Goal: Task Accomplishment & Management: Complete application form

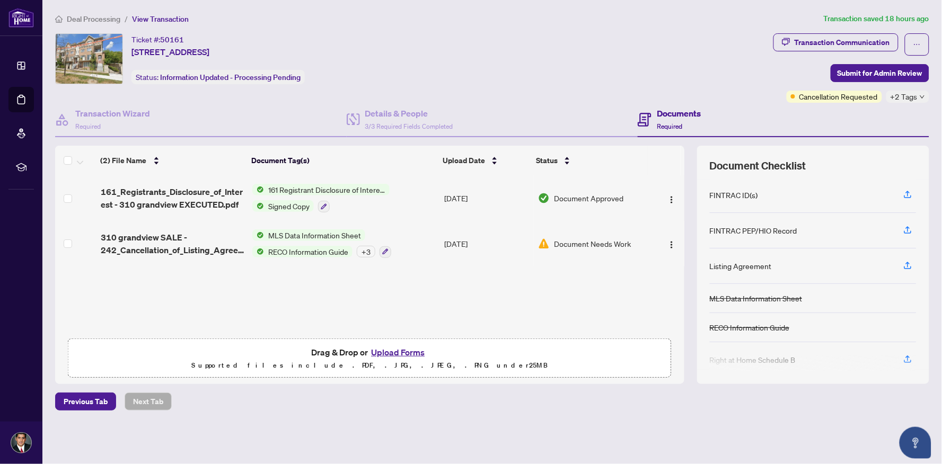
click at [567, 194] on span "Document Approved" at bounding box center [588, 198] width 69 height 12
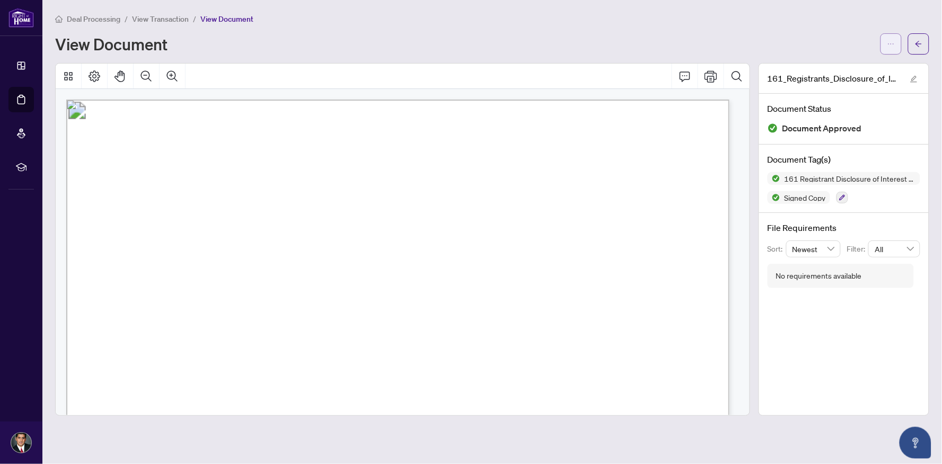
click at [895, 45] on button "button" at bounding box center [890, 43] width 21 height 21
click at [869, 66] on span "Download" at bounding box center [853, 67] width 81 height 12
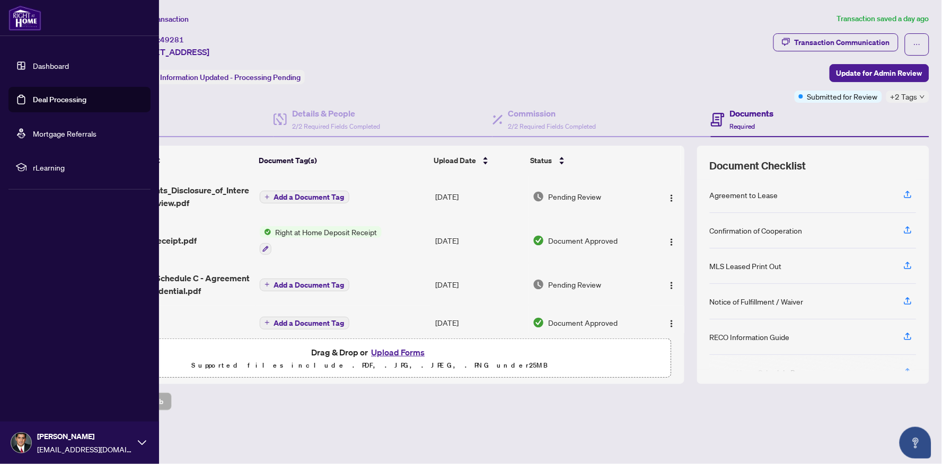
click at [33, 61] on link "Dashboard" at bounding box center [51, 66] width 36 height 10
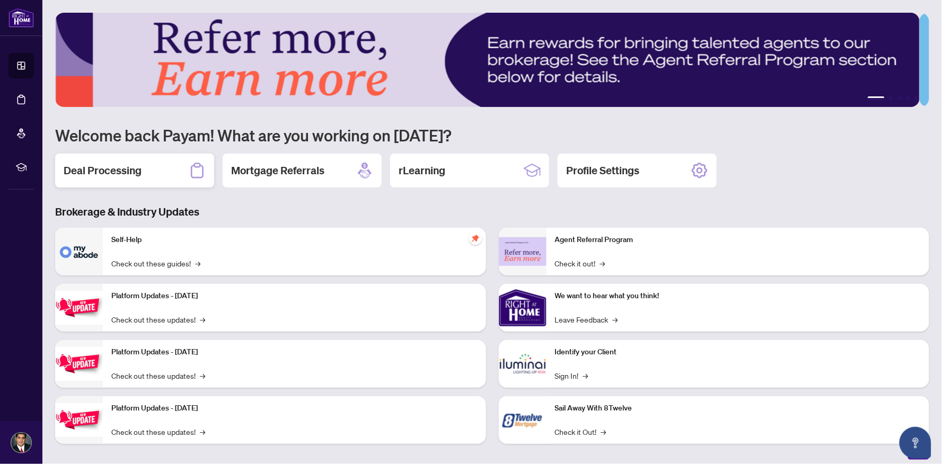
click at [157, 162] on div "Deal Processing" at bounding box center [134, 171] width 159 height 34
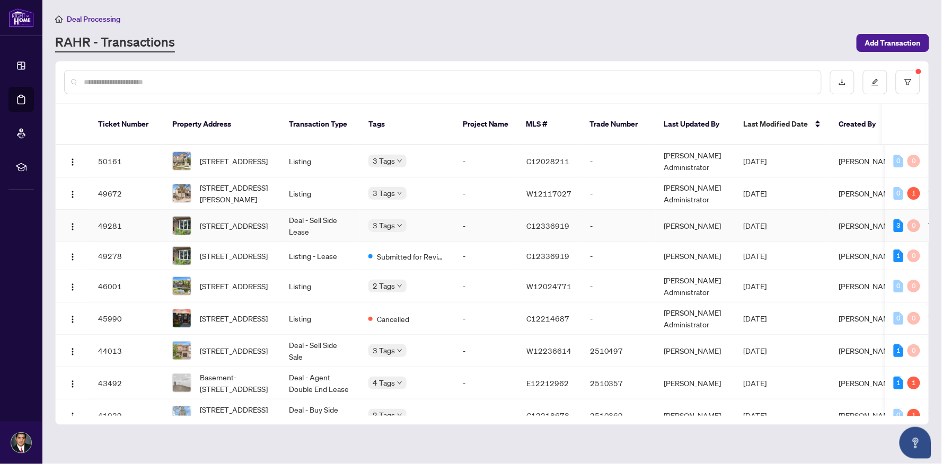
click at [272, 210] on td "[STREET_ADDRESS]" at bounding box center [222, 226] width 117 height 32
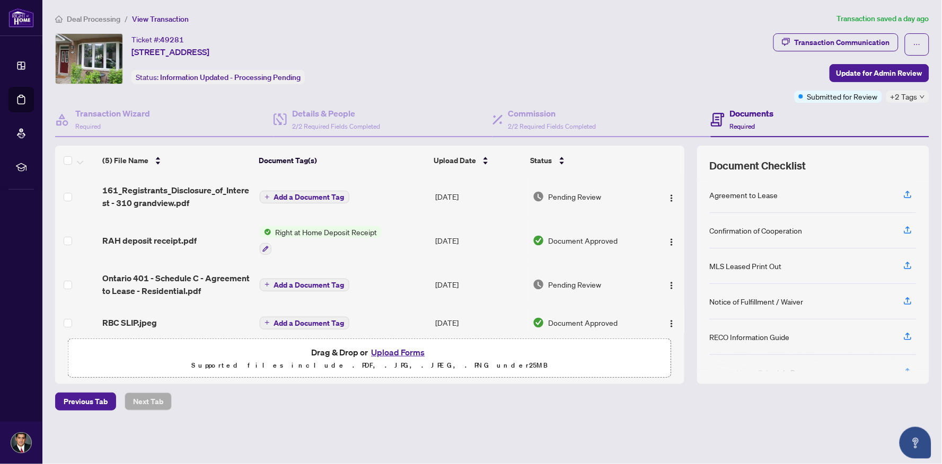
click at [735, 109] on h4 "Documents" at bounding box center [752, 113] width 44 height 13
click at [877, 39] on div "Transaction Communication" at bounding box center [842, 42] width 95 height 17
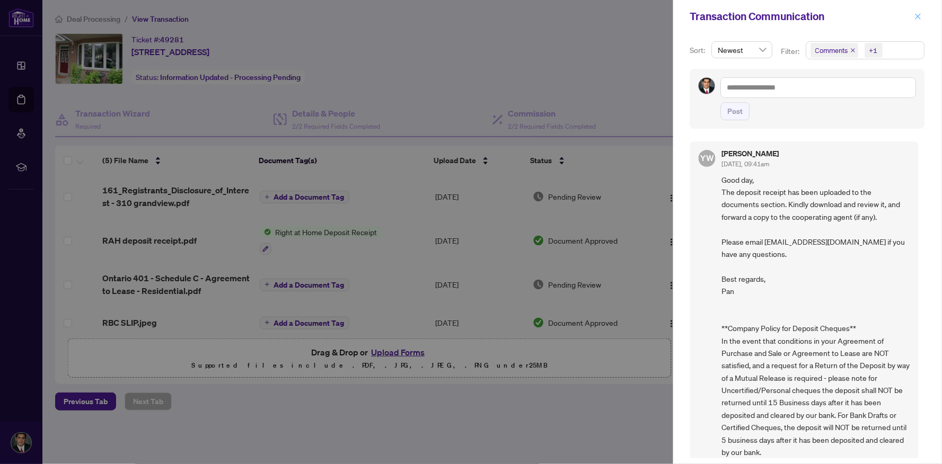
click at [919, 19] on icon "close" at bounding box center [917, 16] width 7 height 7
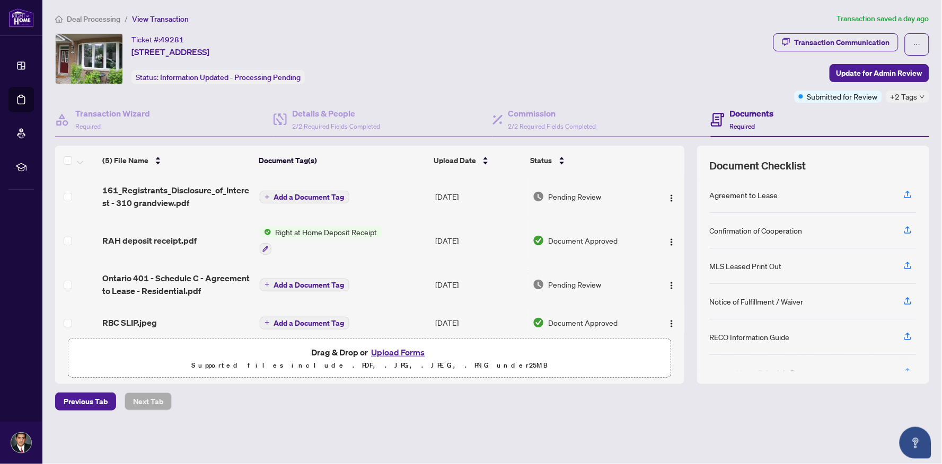
click at [83, 17] on span "Deal Processing" at bounding box center [94, 19] width 54 height 10
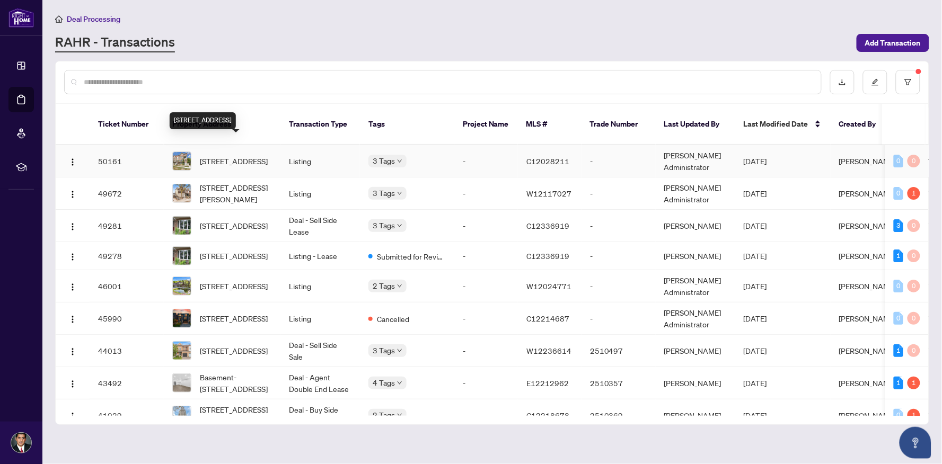
click at [206, 155] on span "[STREET_ADDRESS]" at bounding box center [234, 161] width 68 height 12
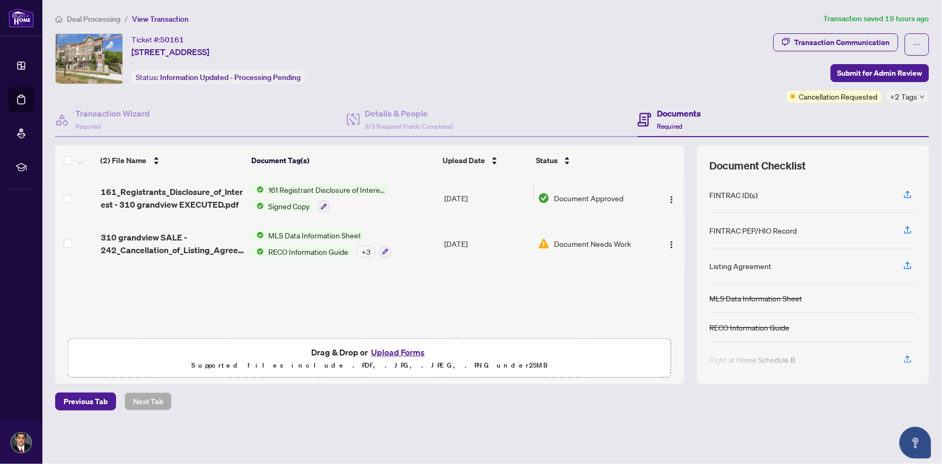
click at [665, 122] on span "Required" at bounding box center [669, 126] width 25 height 8
click at [401, 347] on button "Upload Forms" at bounding box center [398, 353] width 60 height 14
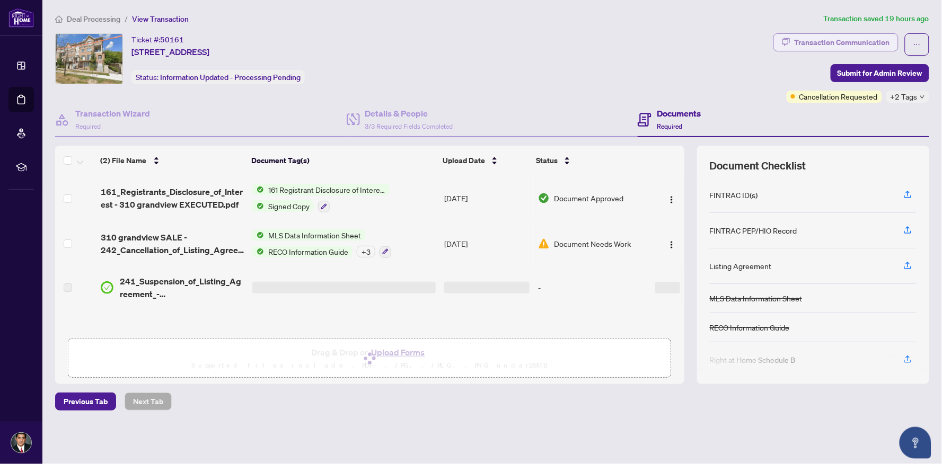
click at [843, 38] on div "Transaction Communication" at bounding box center [842, 42] width 95 height 17
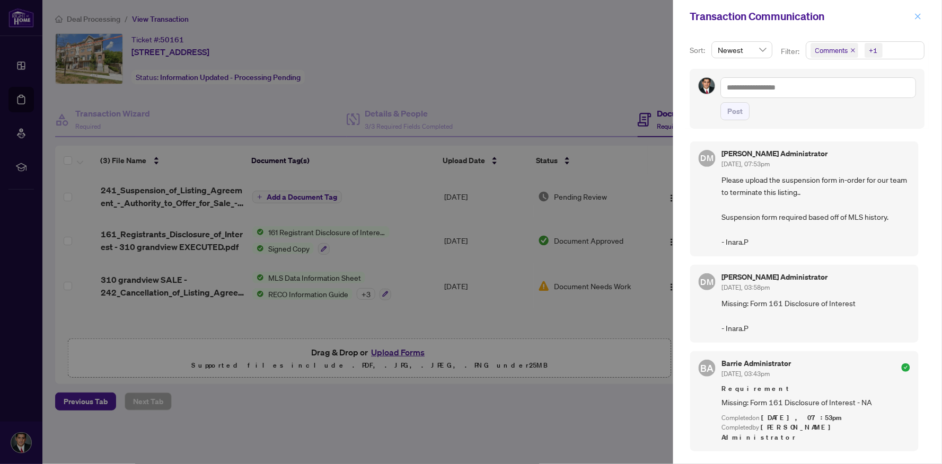
click at [920, 13] on icon "close" at bounding box center [917, 16] width 7 height 7
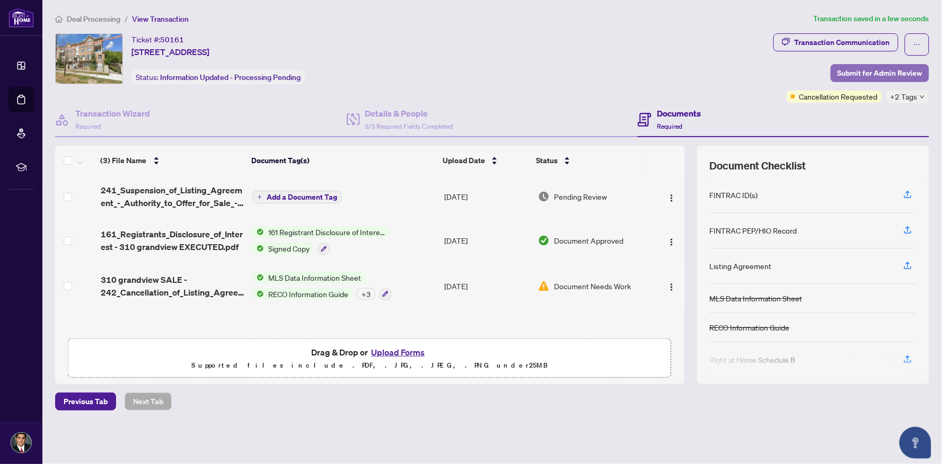
click at [855, 69] on span "Submit for Admin Review" at bounding box center [880, 73] width 85 height 17
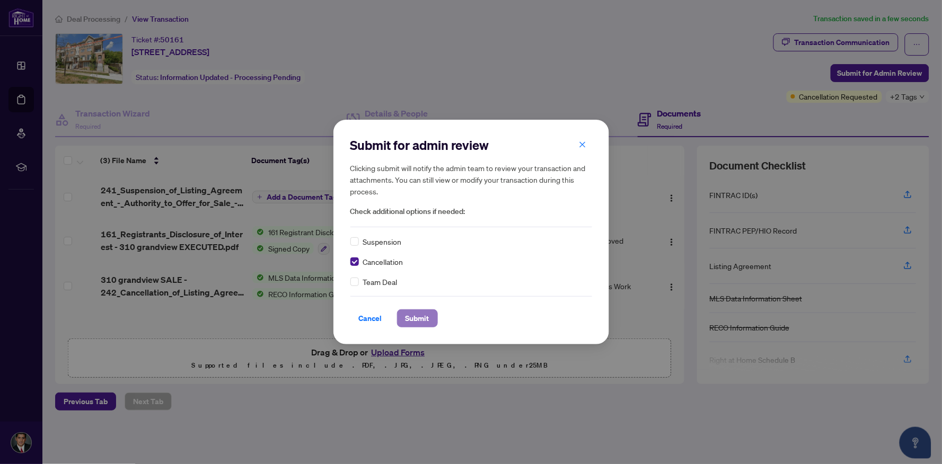
click at [419, 319] on span "Submit" at bounding box center [418, 318] width 24 height 17
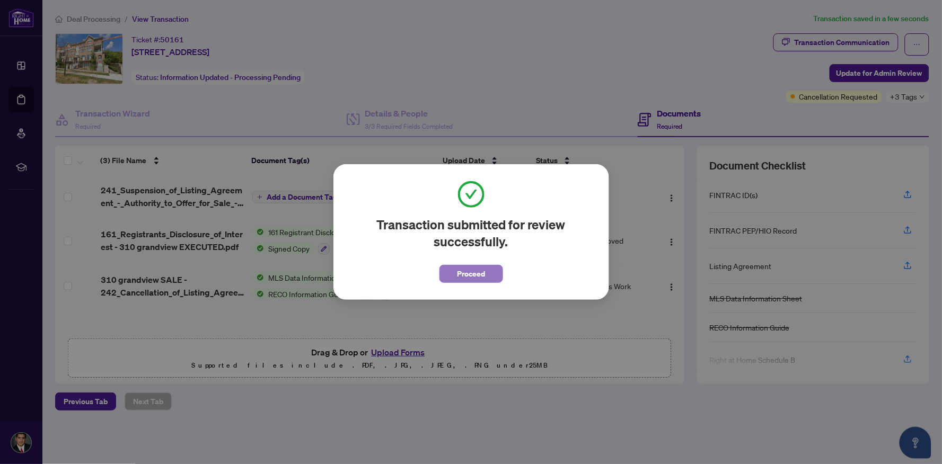
click at [457, 279] on span "Proceed" at bounding box center [471, 274] width 28 height 17
